Goal: Task Accomplishment & Management: Manage account settings

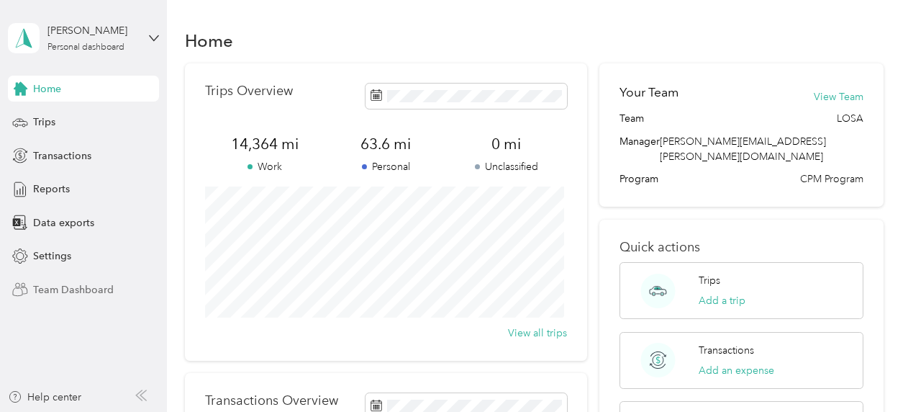
click at [63, 282] on span "Team Dashboard" at bounding box center [73, 289] width 81 height 15
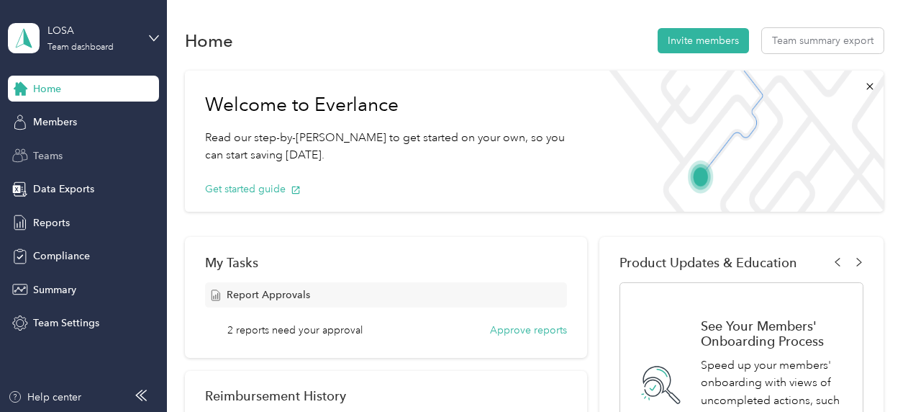
click at [59, 161] on span "Teams" at bounding box center [48, 155] width 30 height 15
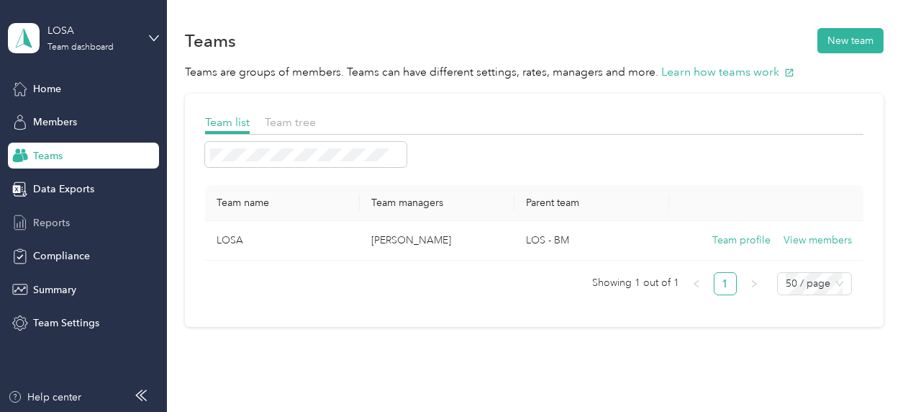
click at [73, 226] on div "Reports" at bounding box center [83, 222] width 151 height 26
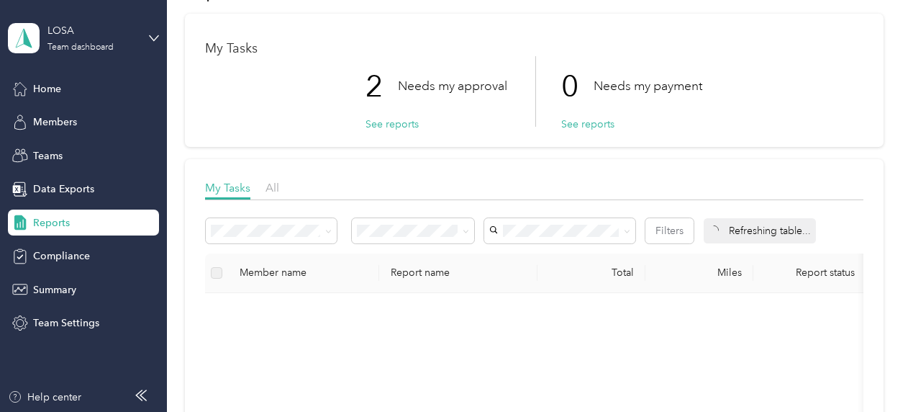
scroll to position [72, 0]
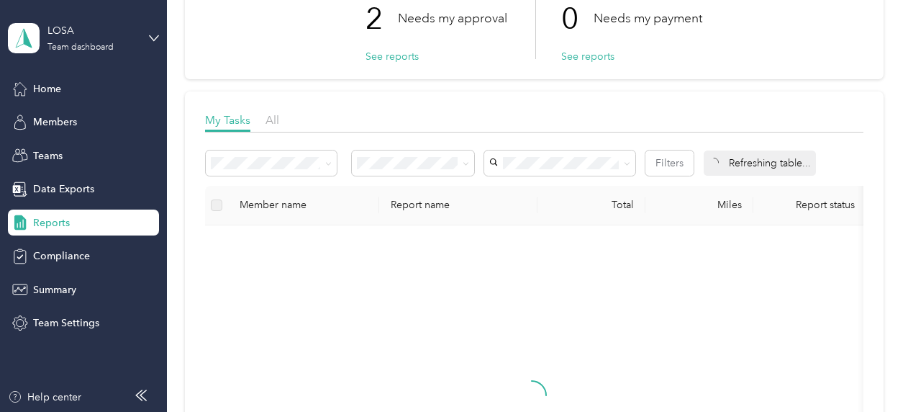
scroll to position [216, 0]
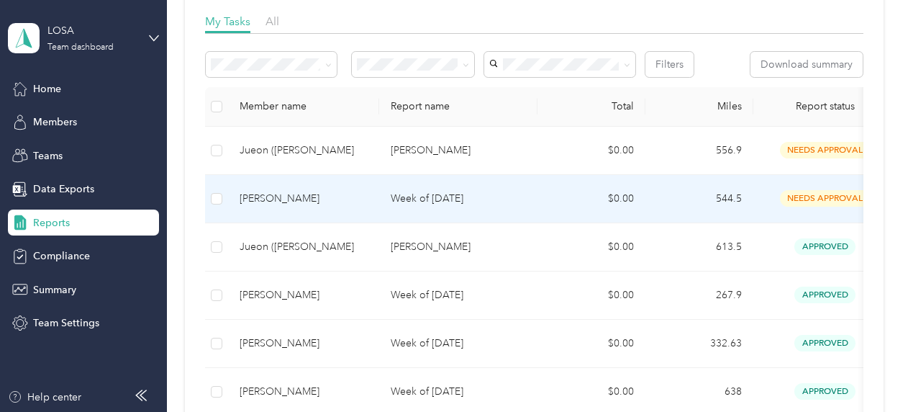
click at [465, 191] on p "Week of [DATE]" at bounding box center [458, 199] width 135 height 16
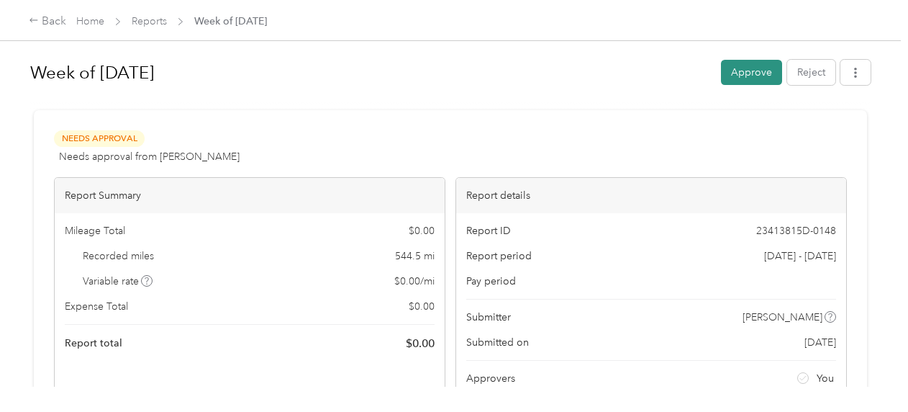
click at [726, 78] on button "Approve" at bounding box center [751, 72] width 61 height 25
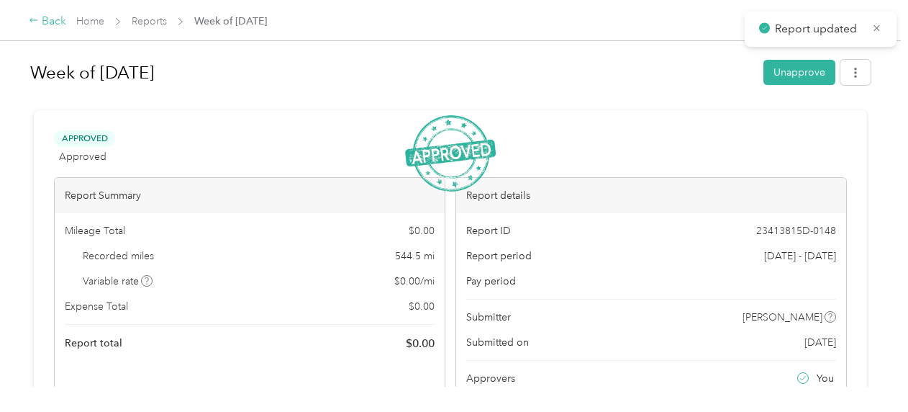
click at [29, 23] on icon at bounding box center [34, 20] width 10 height 10
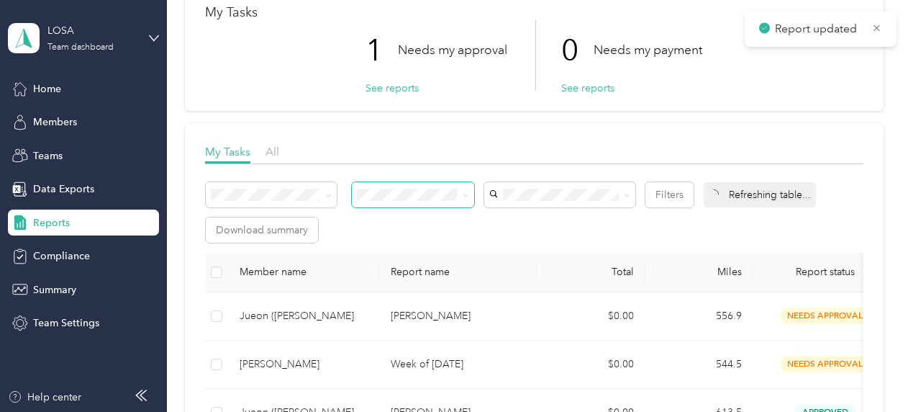
scroll to position [144, 0]
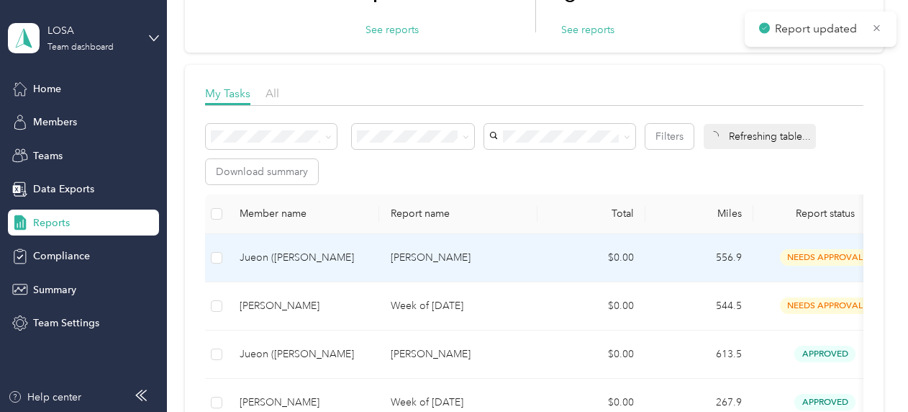
click at [389, 258] on td "[PERSON_NAME]" at bounding box center [458, 258] width 158 height 48
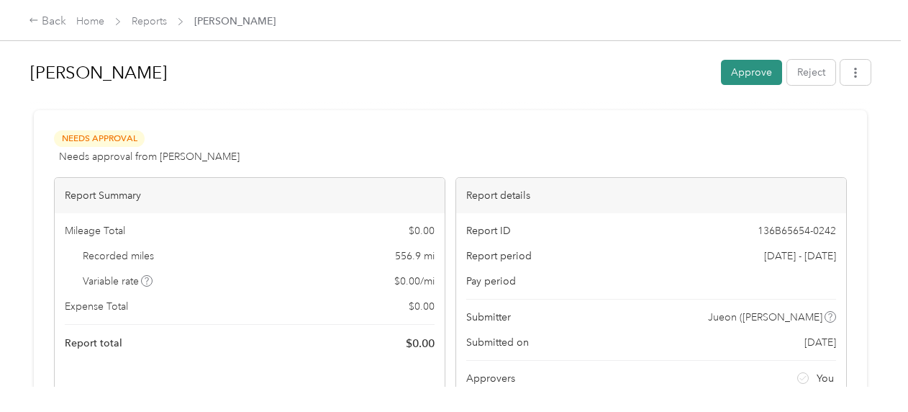
click at [726, 67] on button "Approve" at bounding box center [751, 72] width 61 height 25
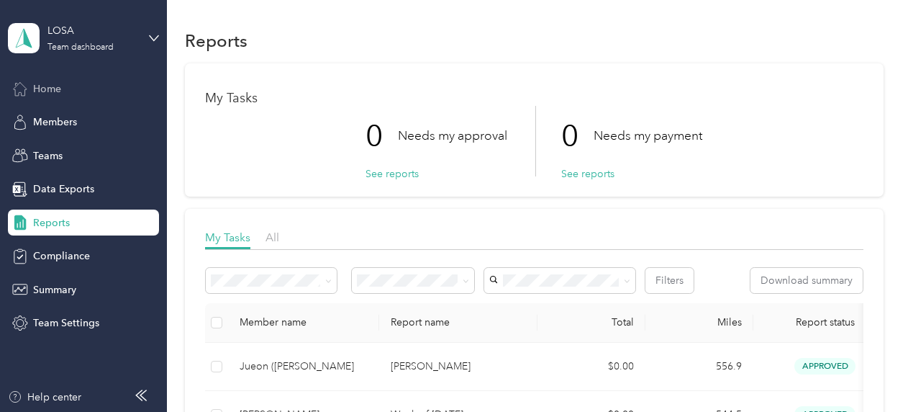
click at [57, 89] on span "Home" at bounding box center [47, 88] width 28 height 15
